Goal: Task Accomplishment & Management: Manage account settings

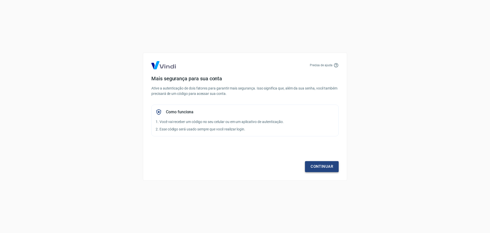
click at [324, 170] on link "Continuar" at bounding box center [322, 166] width 34 height 11
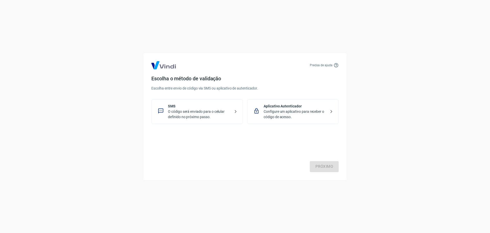
click at [214, 113] on p "O código será enviado para o celular definido no próximo passo." at bounding box center [199, 114] width 63 height 11
click at [316, 164] on link "Próximo" at bounding box center [324, 166] width 29 height 11
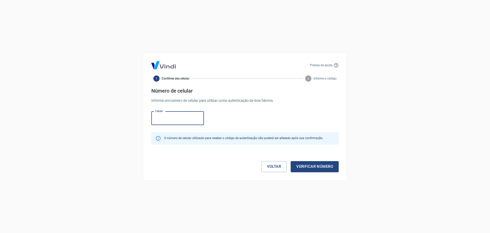
click at [168, 116] on input "Celular" at bounding box center [177, 118] width 53 height 14
type input "(27) 99962-8777"
click at [313, 164] on button "Verificar número" at bounding box center [315, 166] width 48 height 11
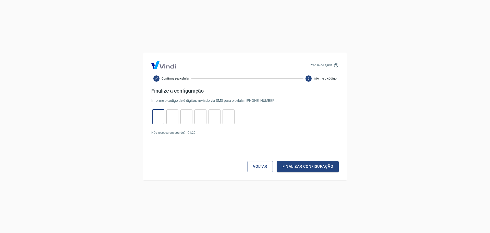
click at [155, 116] on input "tel" at bounding box center [158, 116] width 12 height 11
type input "5"
type input "0"
type input "4"
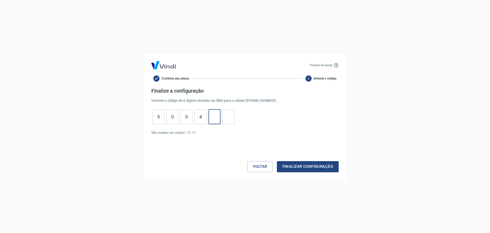
type input "3"
type input "6"
click at [303, 167] on button "Finalizar configuração" at bounding box center [308, 166] width 62 height 11
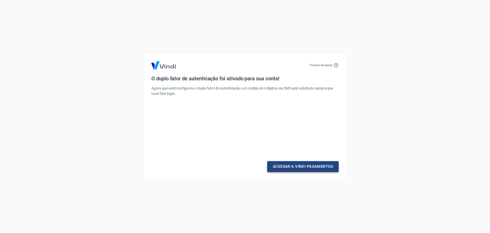
click at [298, 168] on link "Acessar a Vindi Pagamentos" at bounding box center [302, 166] width 71 height 11
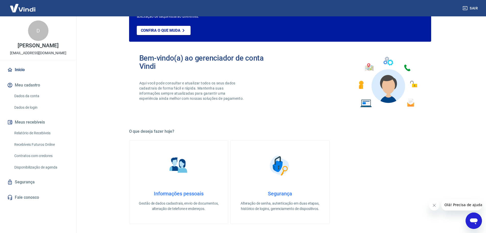
scroll to position [26, 0]
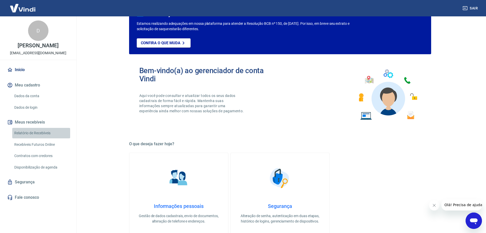
click at [31, 134] on link "Relatório de Recebíveis" at bounding box center [41, 133] width 58 height 10
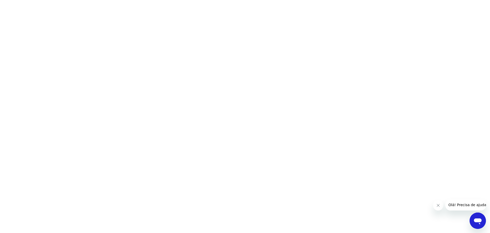
click at [436, 206] on button "Fechar mensagem da empresa" at bounding box center [438, 205] width 10 height 10
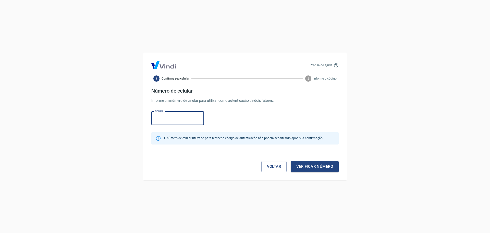
click at [164, 125] on input "Celular" at bounding box center [177, 118] width 53 height 14
type input "[PHONE_NUMBER]"
click at [309, 166] on button "Verificar número" at bounding box center [315, 166] width 48 height 11
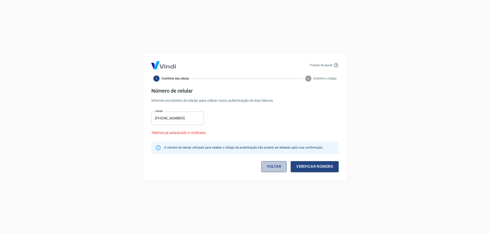
click at [273, 166] on link "Voltar" at bounding box center [274, 166] width 26 height 11
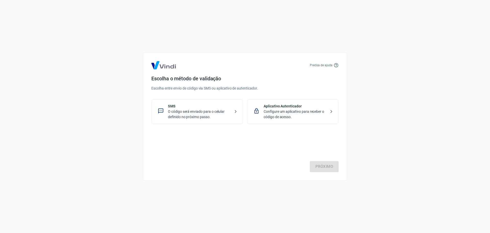
click at [343, 136] on div "Precisa de ajuda Escolha o método de validação Escolha entre envio de código vi…" at bounding box center [245, 117] width 204 height 128
